Goal: Task Accomplishment & Management: Manage account settings

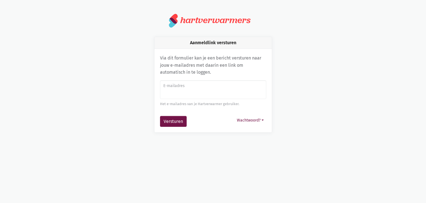
click at [191, 94] on input "E-mailadres" at bounding box center [213, 89] width 106 height 19
type input "[PERSON_NAME].[PERSON_NAME]"
type input "h"
type input "[EMAIL_ADDRESS][DOMAIN_NAME]"
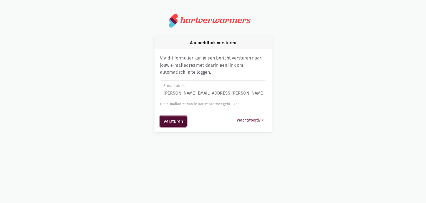
click at [174, 122] on button "Versturen" at bounding box center [173, 121] width 27 height 11
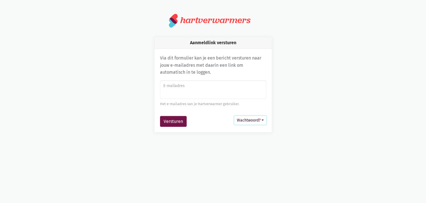
click at [238, 116] on button "Wachtwoord?" at bounding box center [251, 120] width 32 height 9
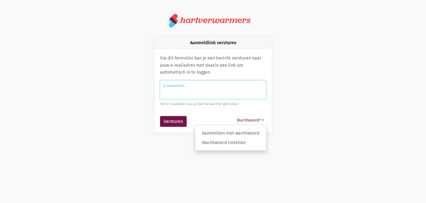
click at [202, 94] on input "E-mailadres" at bounding box center [213, 89] width 106 height 19
type input "[EMAIL_ADDRESS][DOMAIN_NAME]"
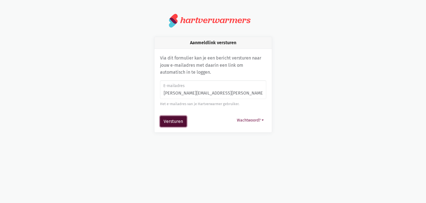
click at [172, 120] on button "Versturen" at bounding box center [173, 121] width 27 height 11
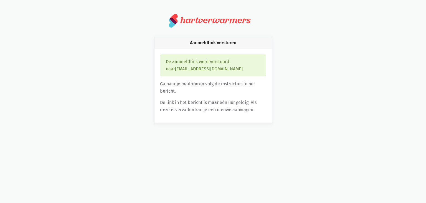
click at [114, 64] on div "Aanmeldlink versturen De aanmeldlink werd verstuurd naar [EMAIL_ADDRESS][DOMAIN…" at bounding box center [213, 80] width 316 height 87
